Goal: Check status: Check status

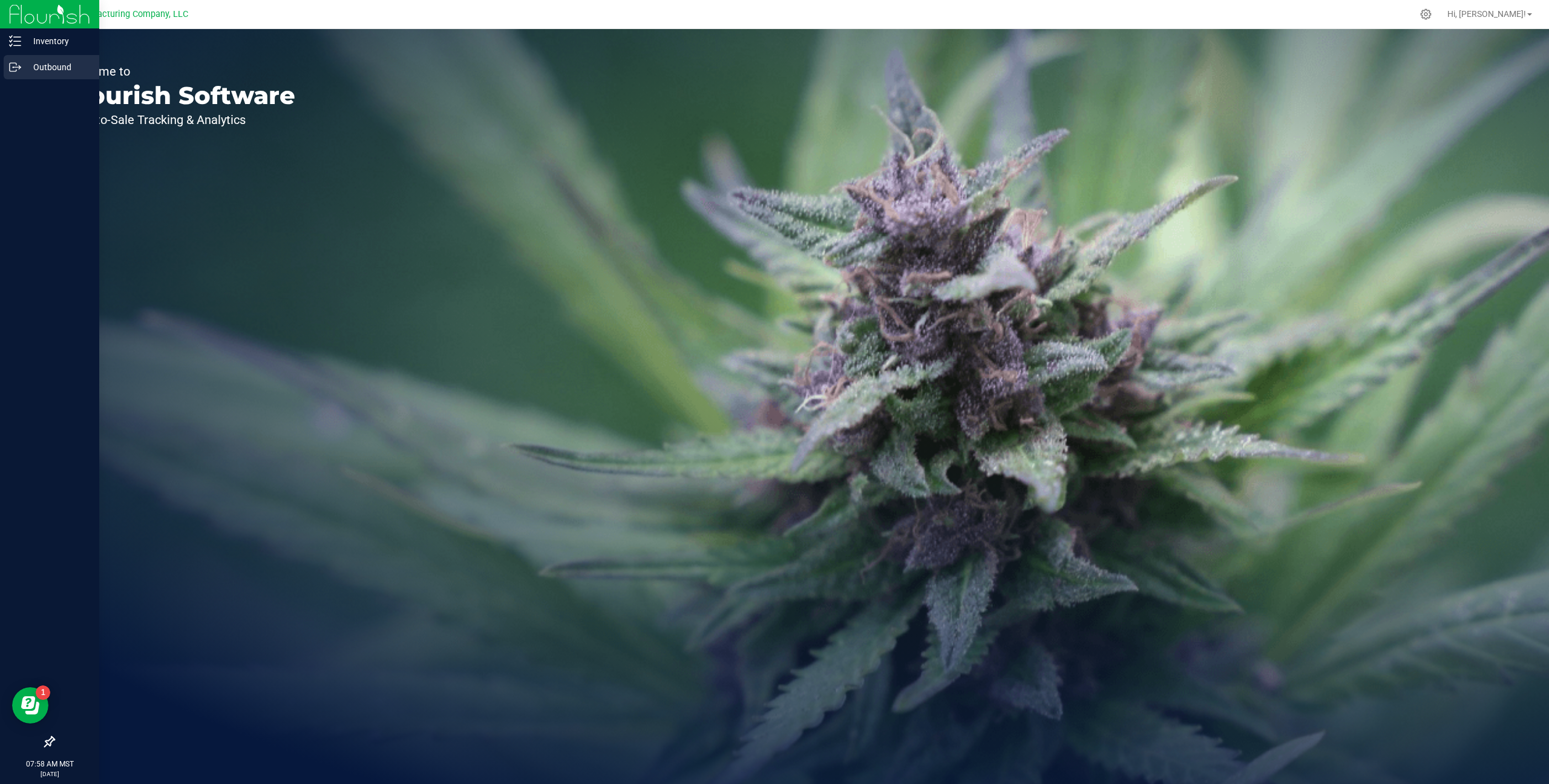
click at [38, 63] on p "Outbound" at bounding box center [57, 67] width 72 height 15
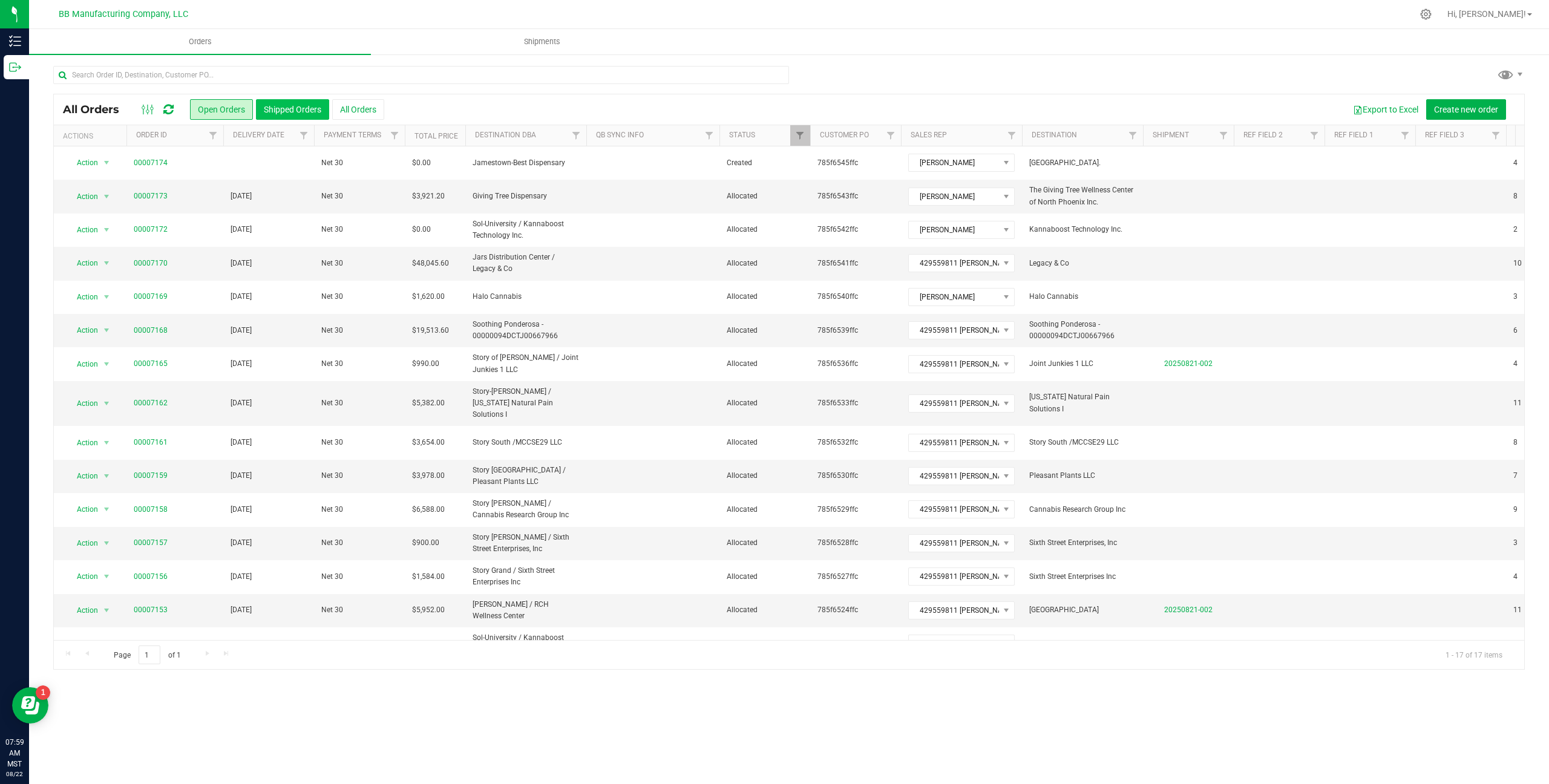
click at [294, 112] on button "Shipped Orders" at bounding box center [292, 109] width 73 height 20
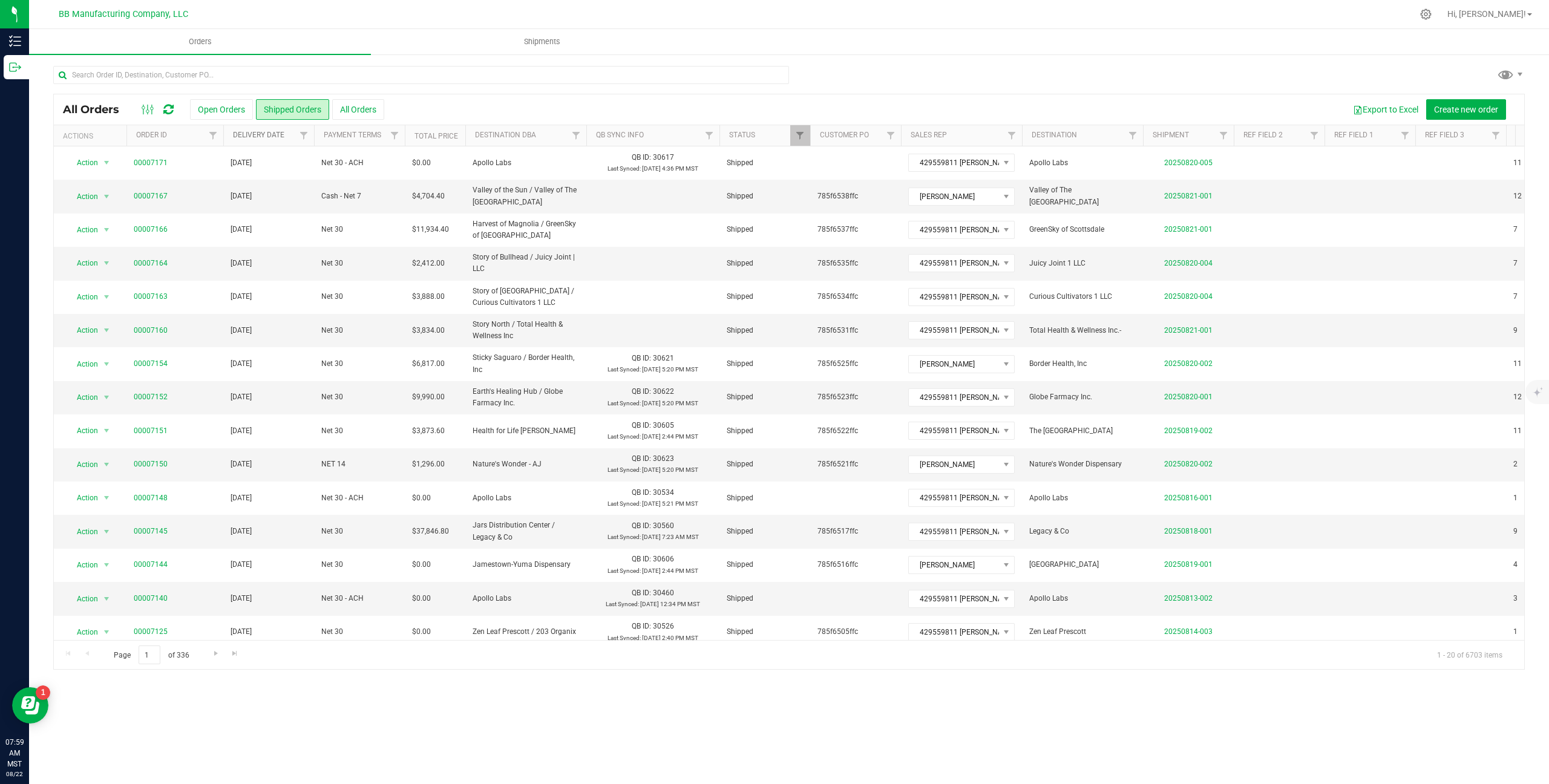
click at [250, 134] on link "Delivery Date" at bounding box center [258, 135] width 51 height 8
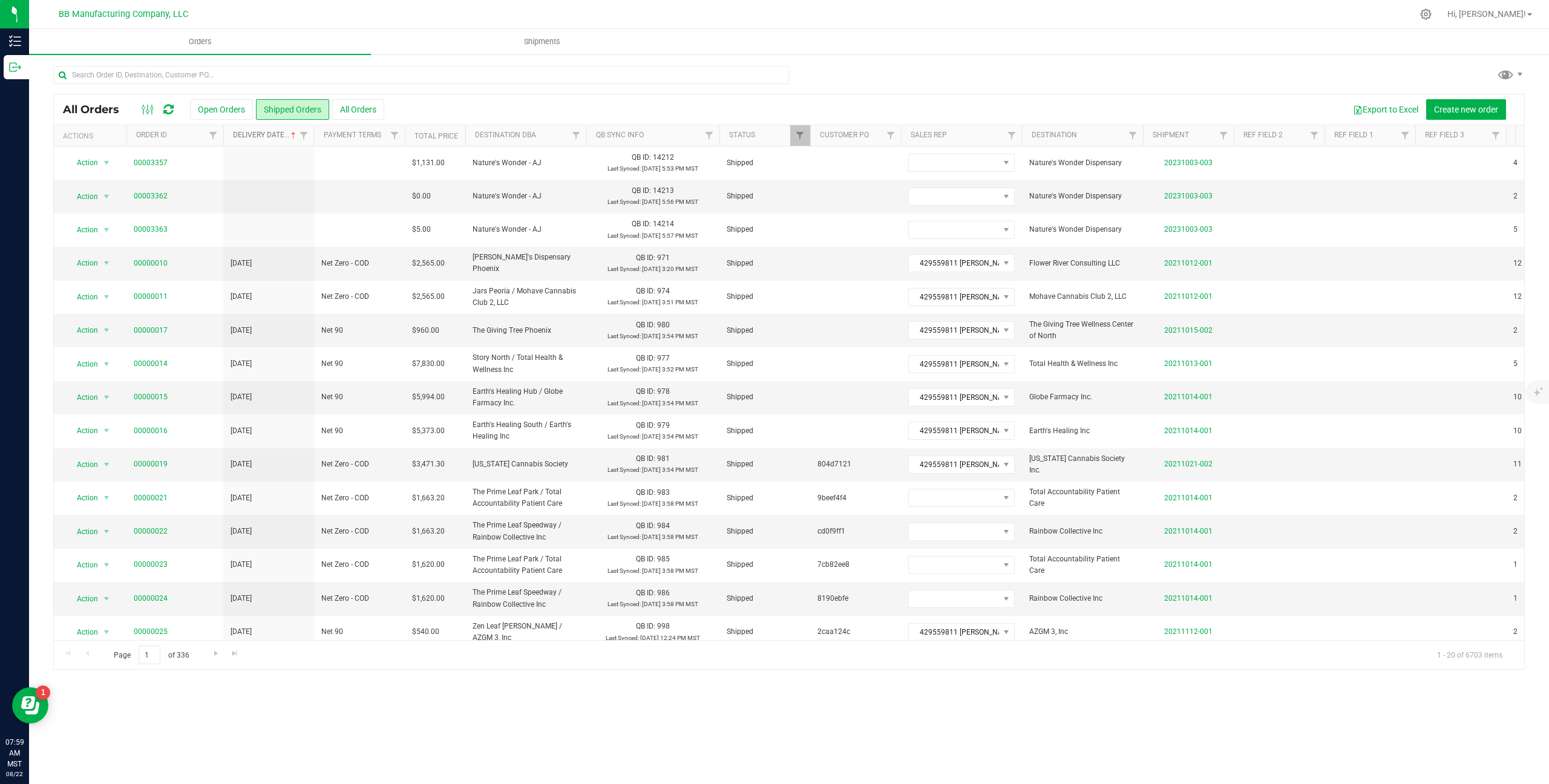
click at [250, 134] on link "Delivery Date" at bounding box center [265, 135] width 65 height 8
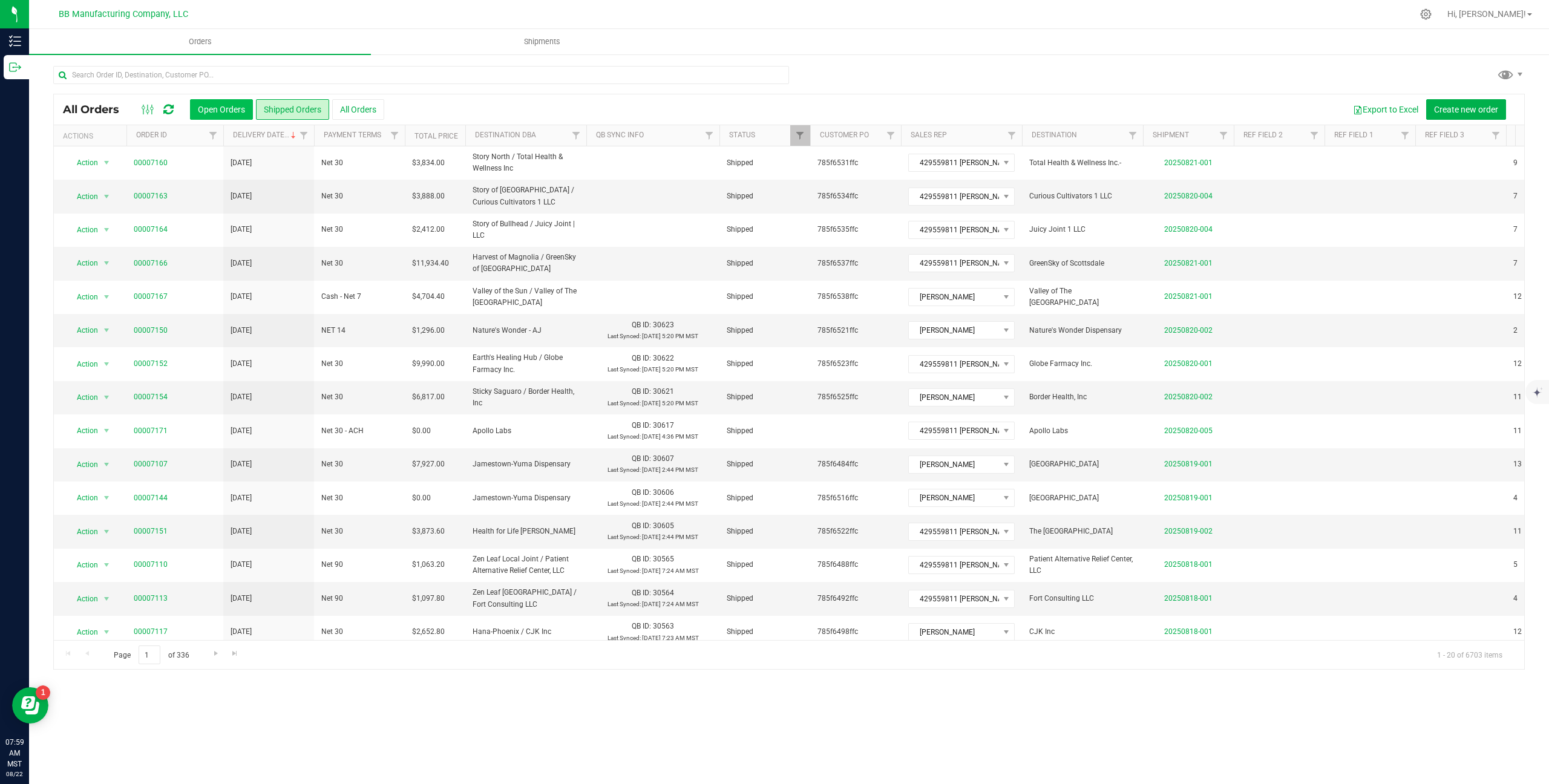
click at [217, 116] on button "Open Orders" at bounding box center [221, 109] width 63 height 20
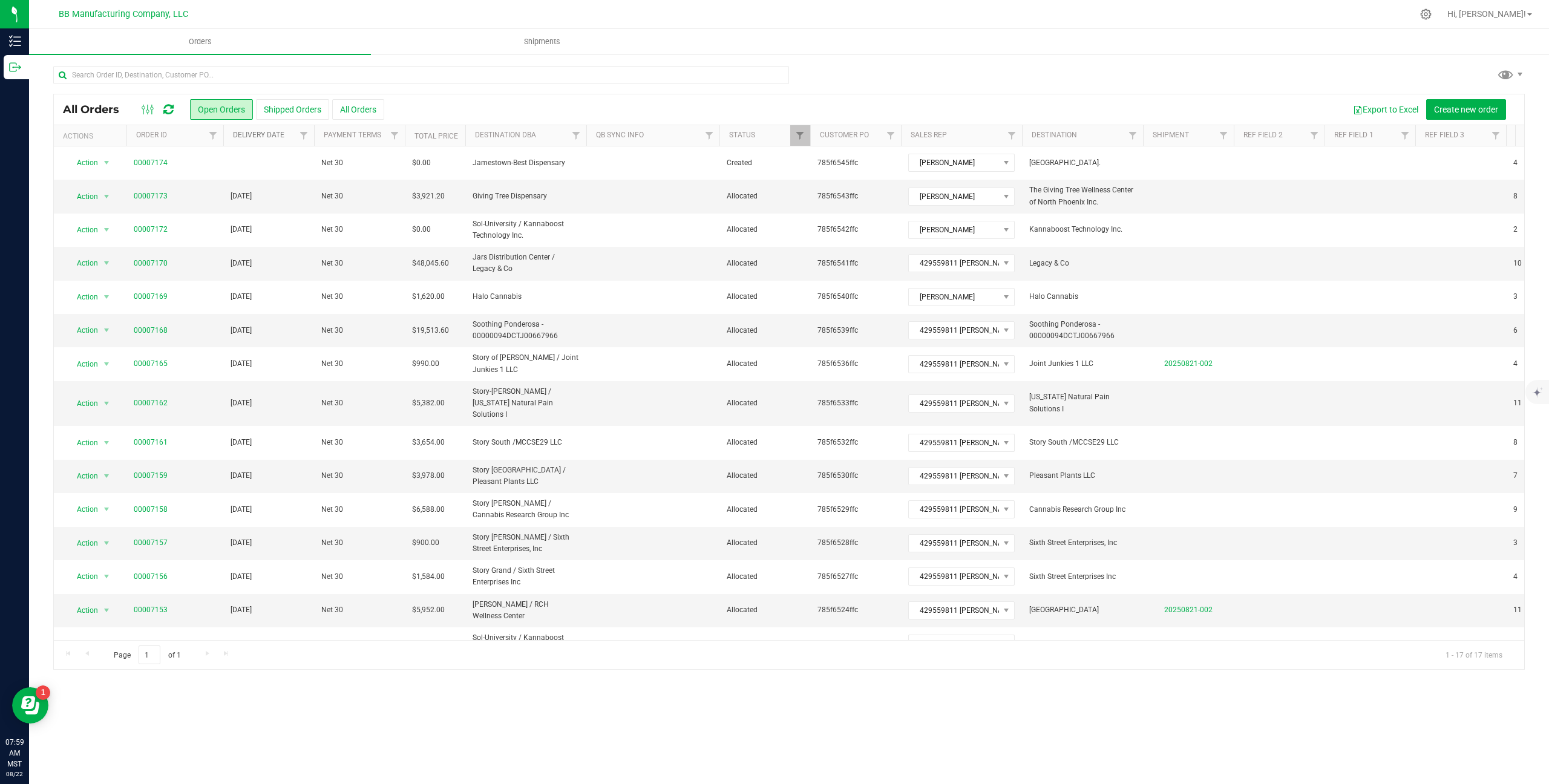
click at [267, 138] on link "Delivery Date" at bounding box center [258, 135] width 51 height 8
